Goal: Task Accomplishment & Management: Complete application form

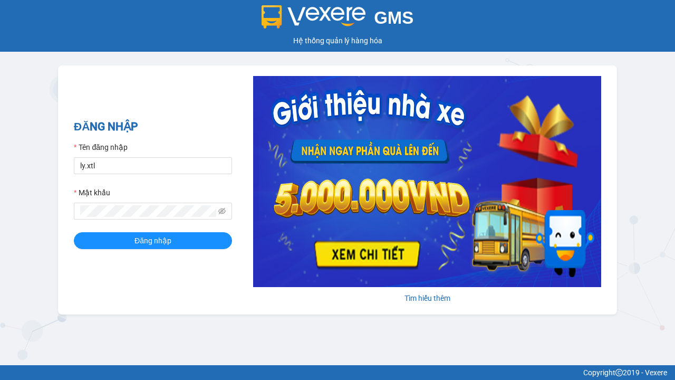
type input "ly.xtl"
click at [153, 240] on span "Đăng nhập" at bounding box center [152, 241] width 37 height 12
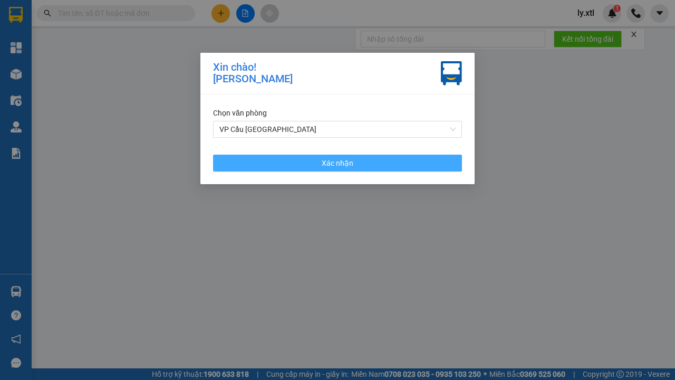
click at [338, 162] on span "Xác nhận" at bounding box center [338, 163] width 32 height 12
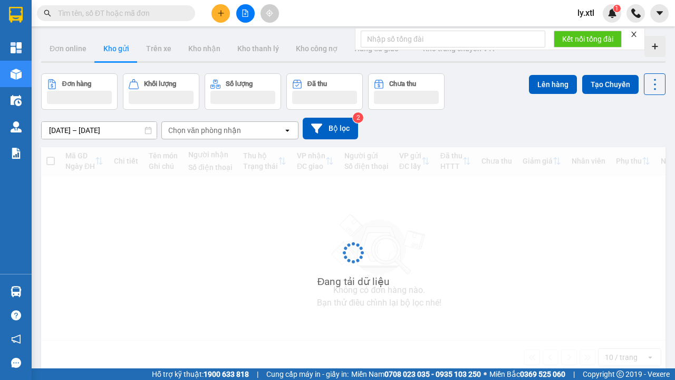
click at [220, 13] on icon "plus" at bounding box center [221, 13] width 6 height 1
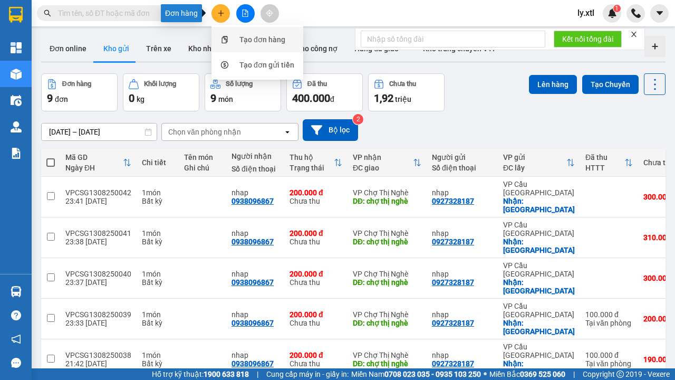
click at [263, 40] on div "Tạo đơn hàng" at bounding box center [262, 40] width 46 height 12
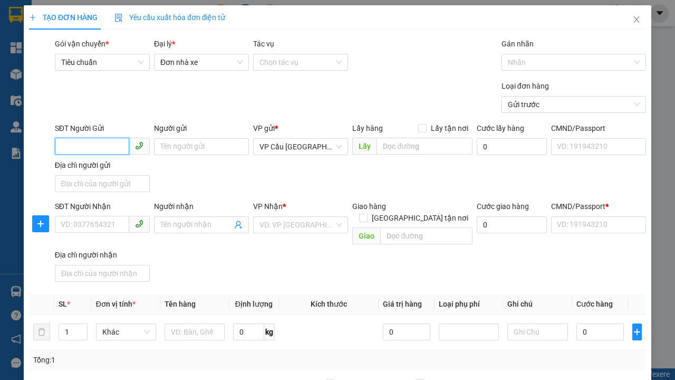
click at [92, 138] on input "SĐT Người Gửi" at bounding box center [92, 146] width 74 height 17
type input "0927328187"
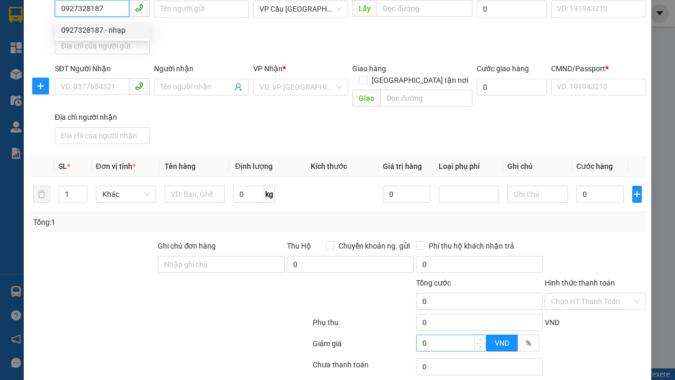
click at [102, 30] on div "0927328187 - nhạp" at bounding box center [102, 30] width 82 height 12
type input "nhạp"
checkbox input "true"
type input "[GEOGRAPHIC_DATA]"
type input "123456789112"
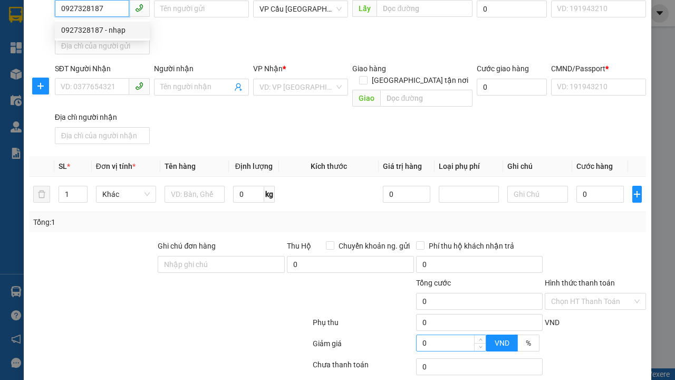
type input "0938096867"
type input "nhap"
type input "chợ thị nghè"
type input "10.000"
type input "123456789456"
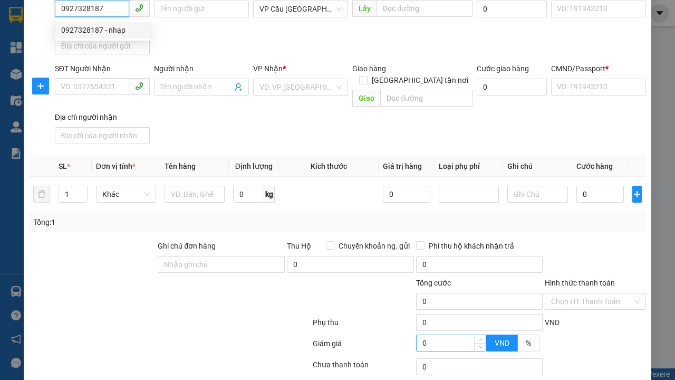
type input "200.000"
type input "15.000"
type input "20.000"
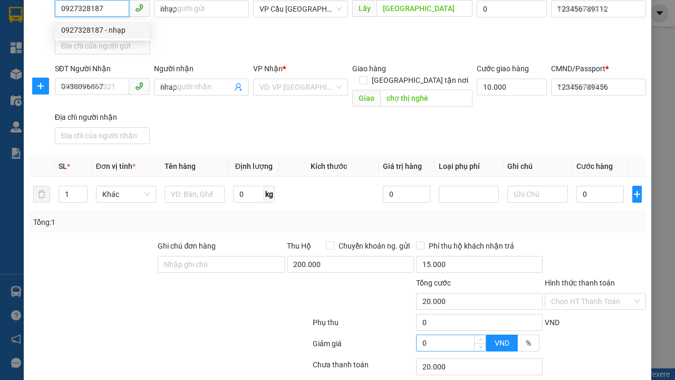
type input "0927328187"
click at [451, 335] on input "0" at bounding box center [452, 343] width 70 height 16
type input "0"
type input "20.000"
type input "0"
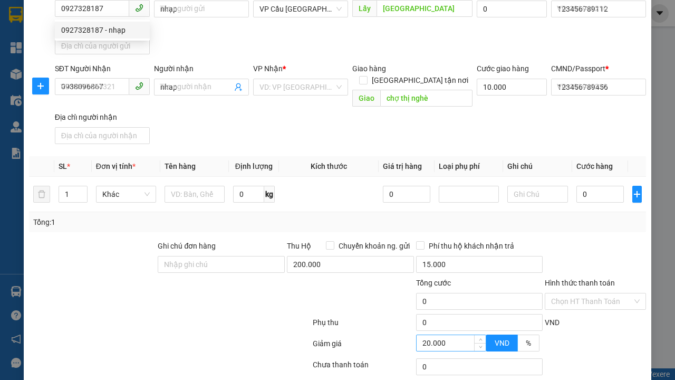
type input "300.000"
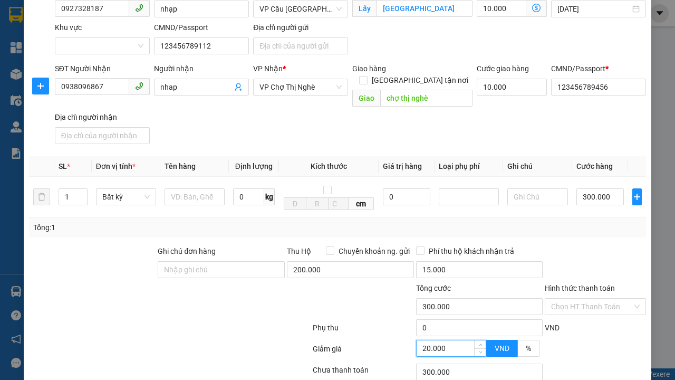
type input "20.000"
